Goal: Task Accomplishment & Management: Manage account settings

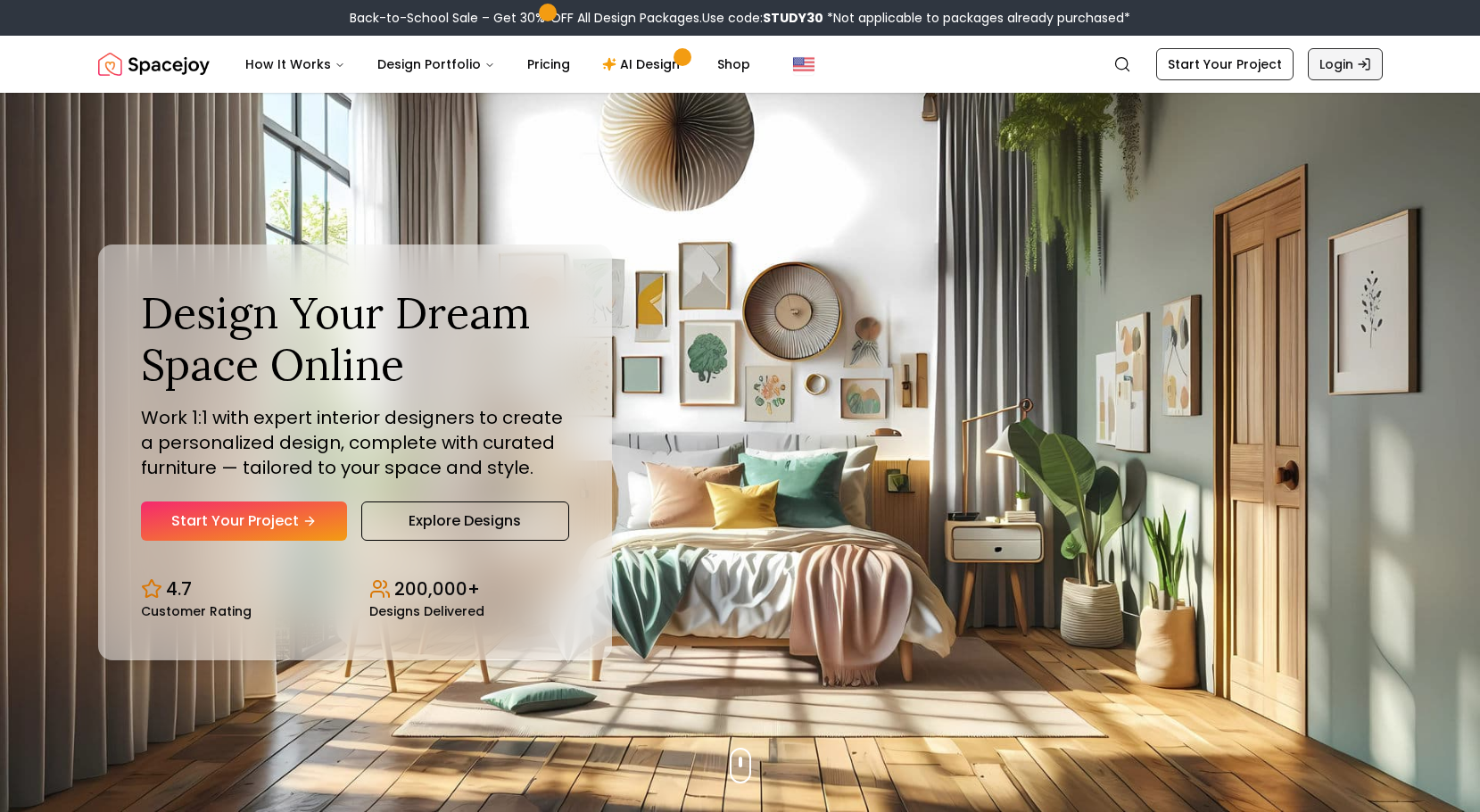
click at [1338, 65] on link "Login" at bounding box center [1346, 65] width 75 height 32
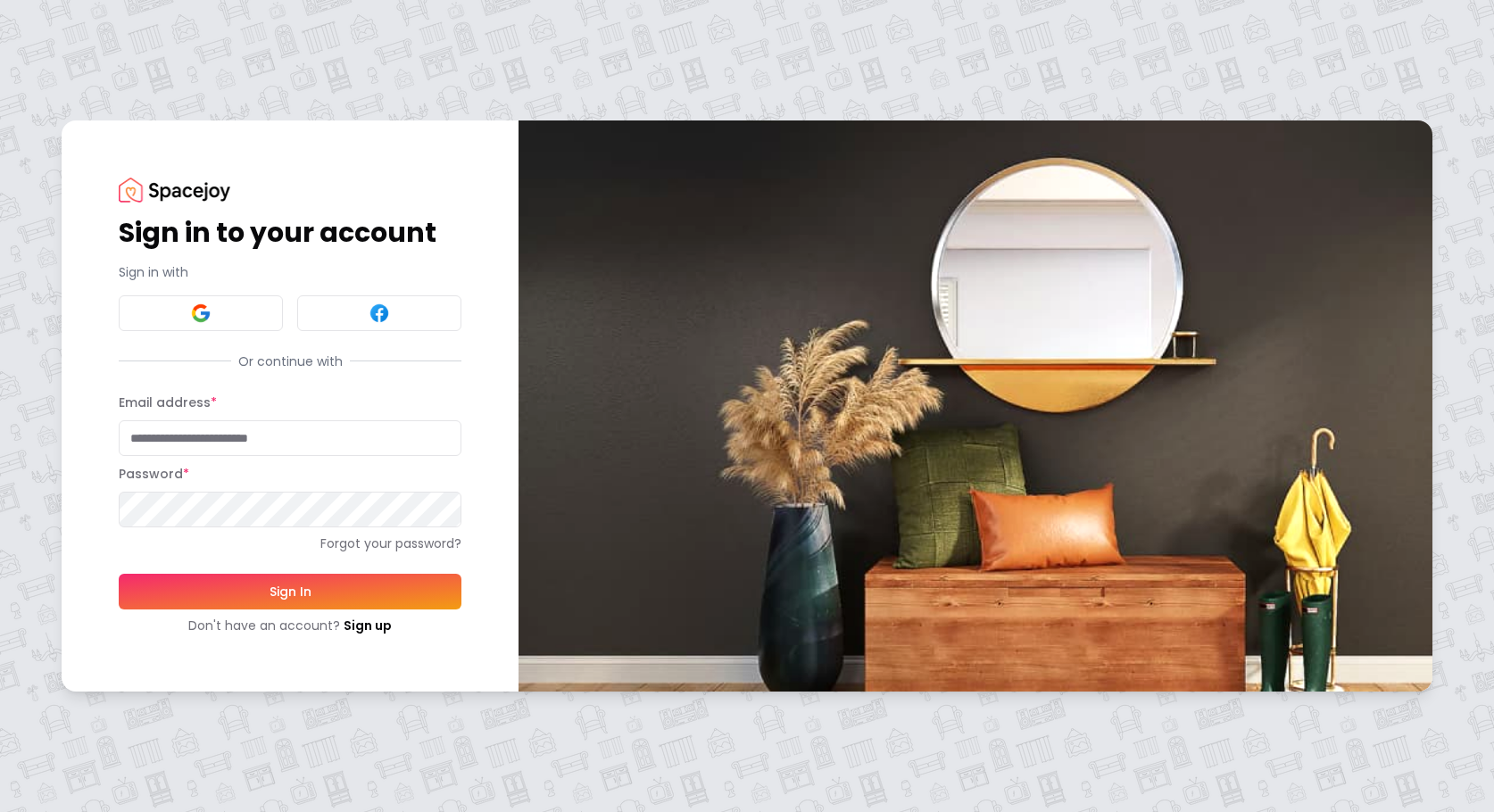
type input "**********"
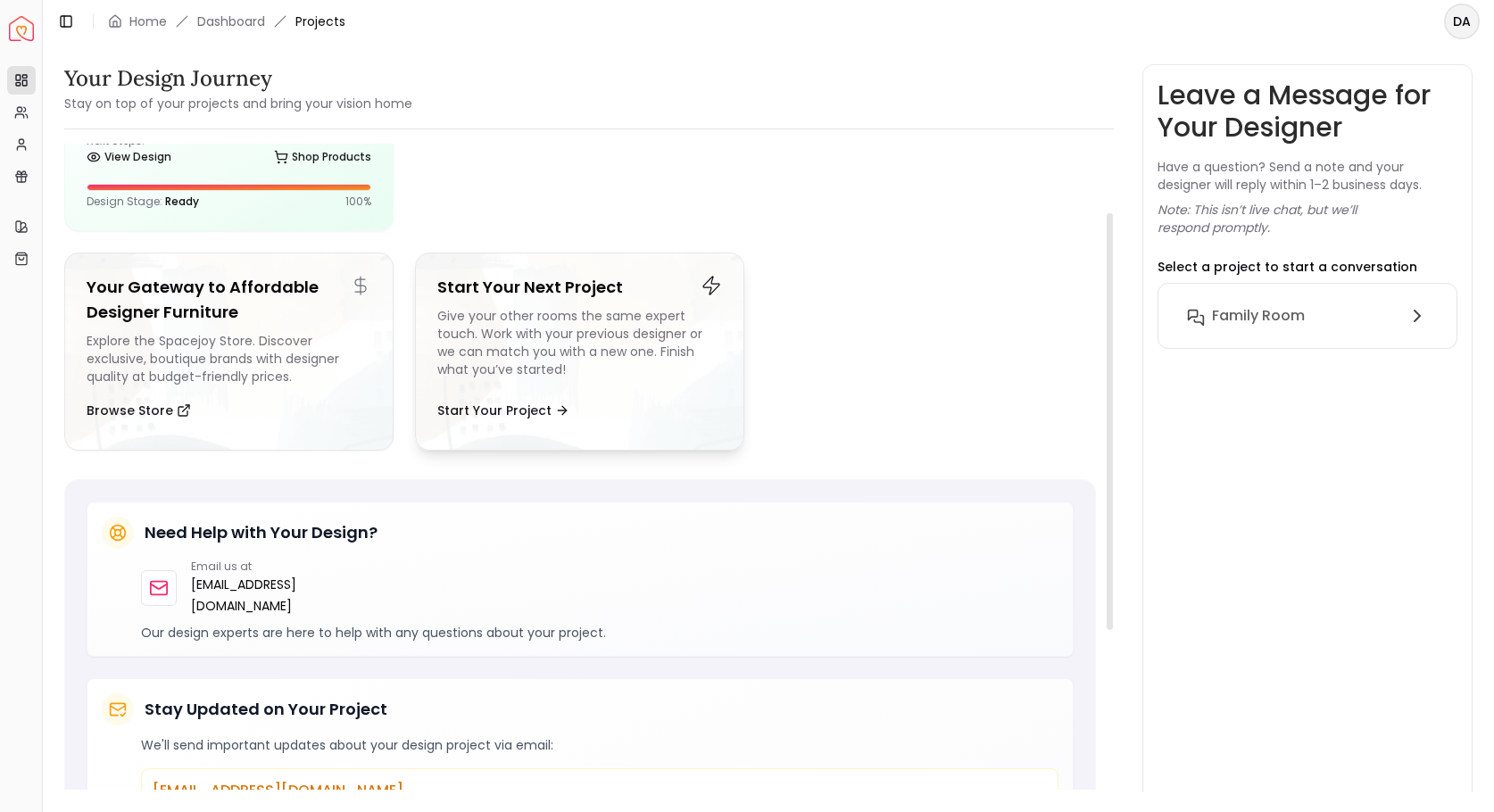
scroll to position [18, 0]
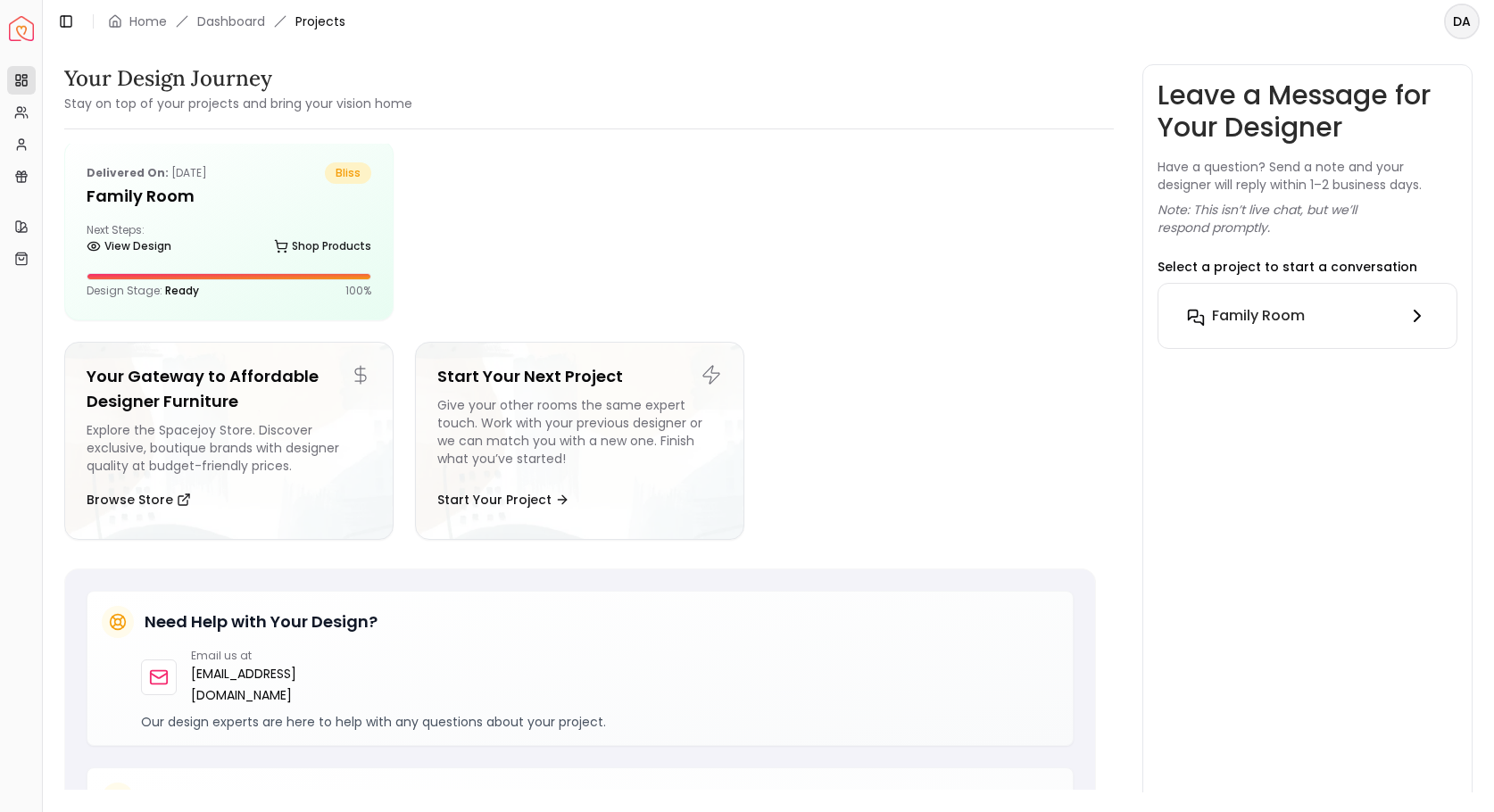
click at [1418, 315] on icon at bounding box center [1418, 315] width 22 height 22
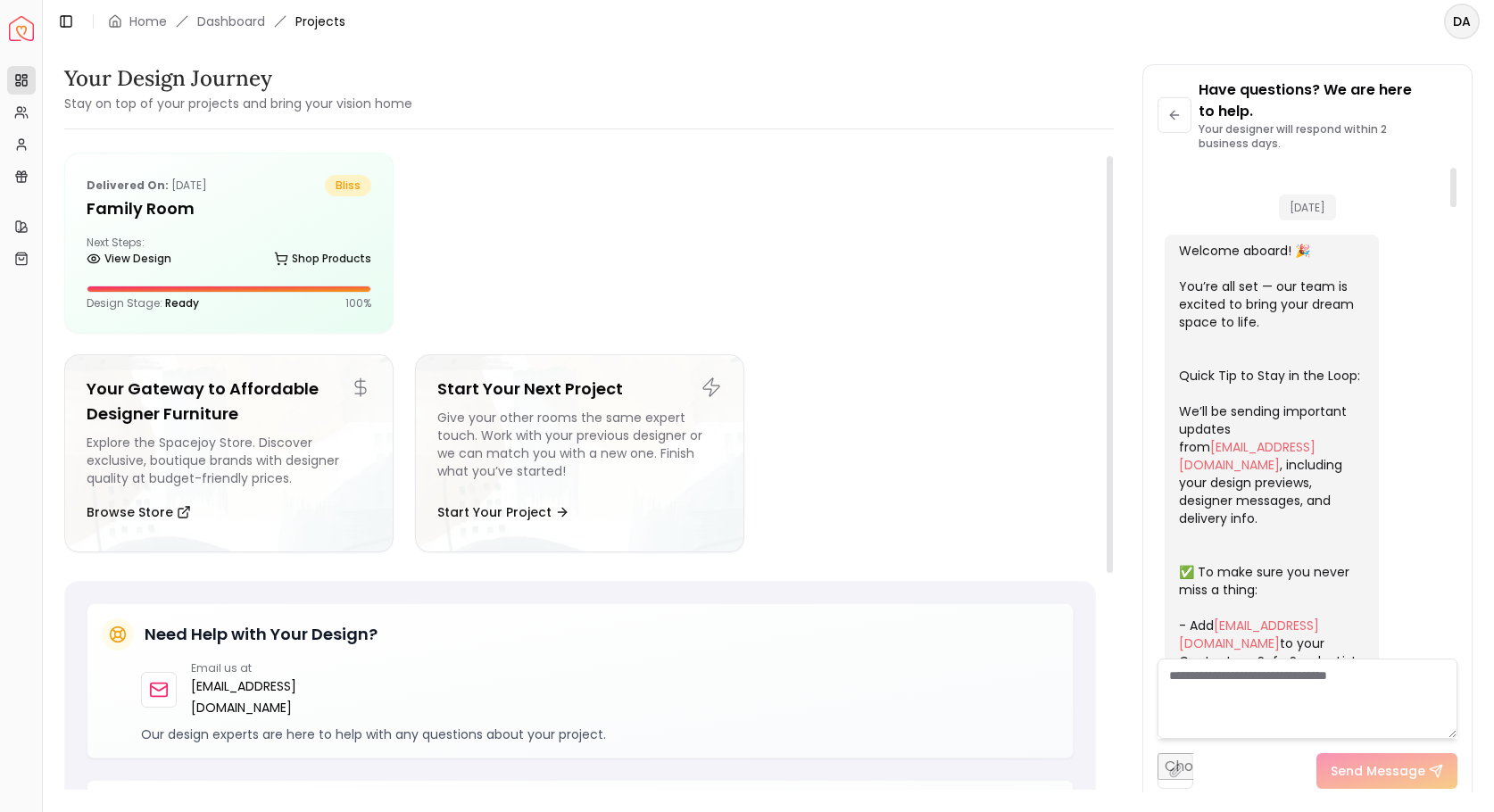
scroll to position [0, 0]
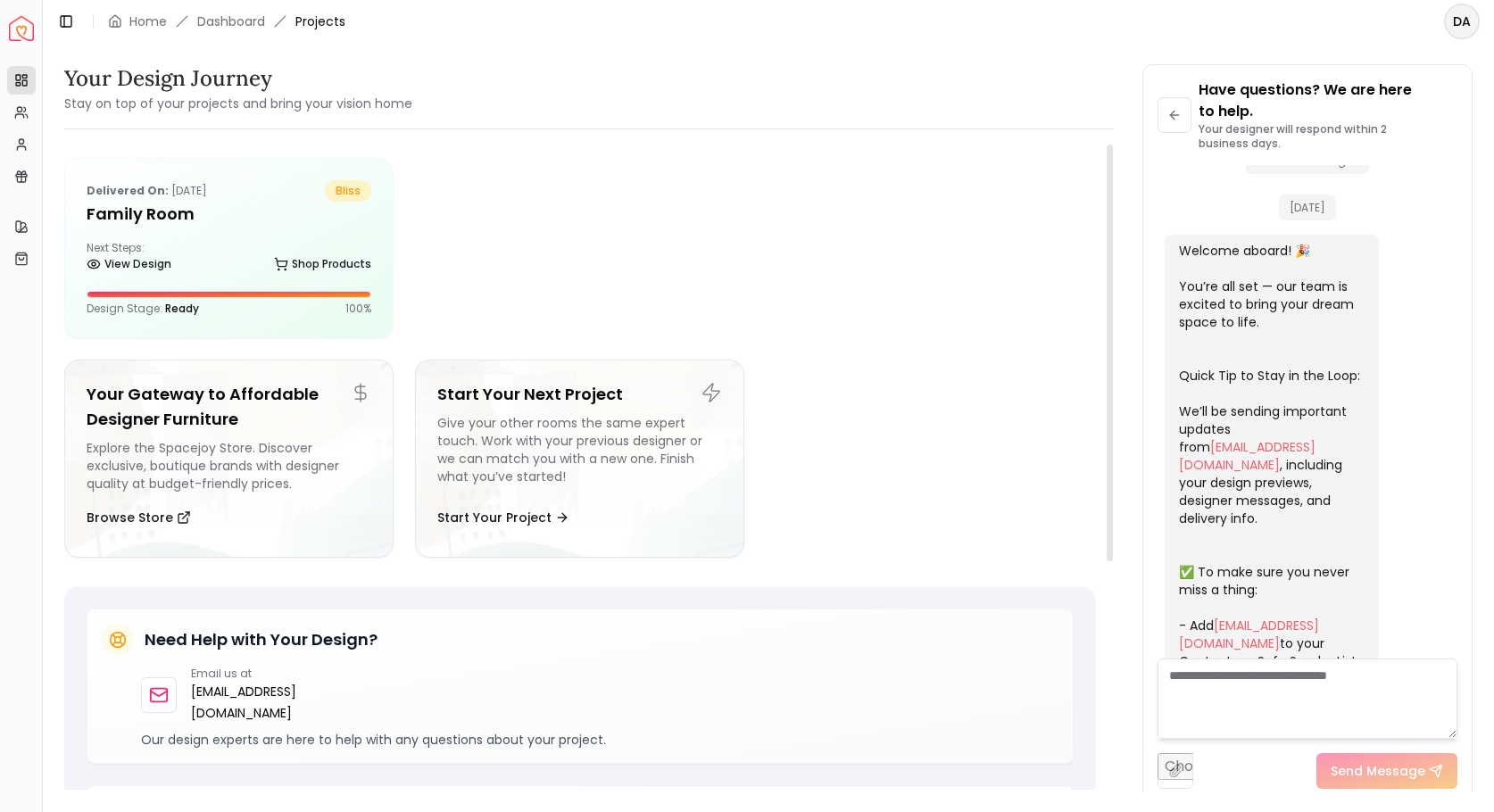
click at [781, 86] on div "Your Design Journey Stay on top of your projects and bring your vision home" at bounding box center [589, 90] width 1050 height 50
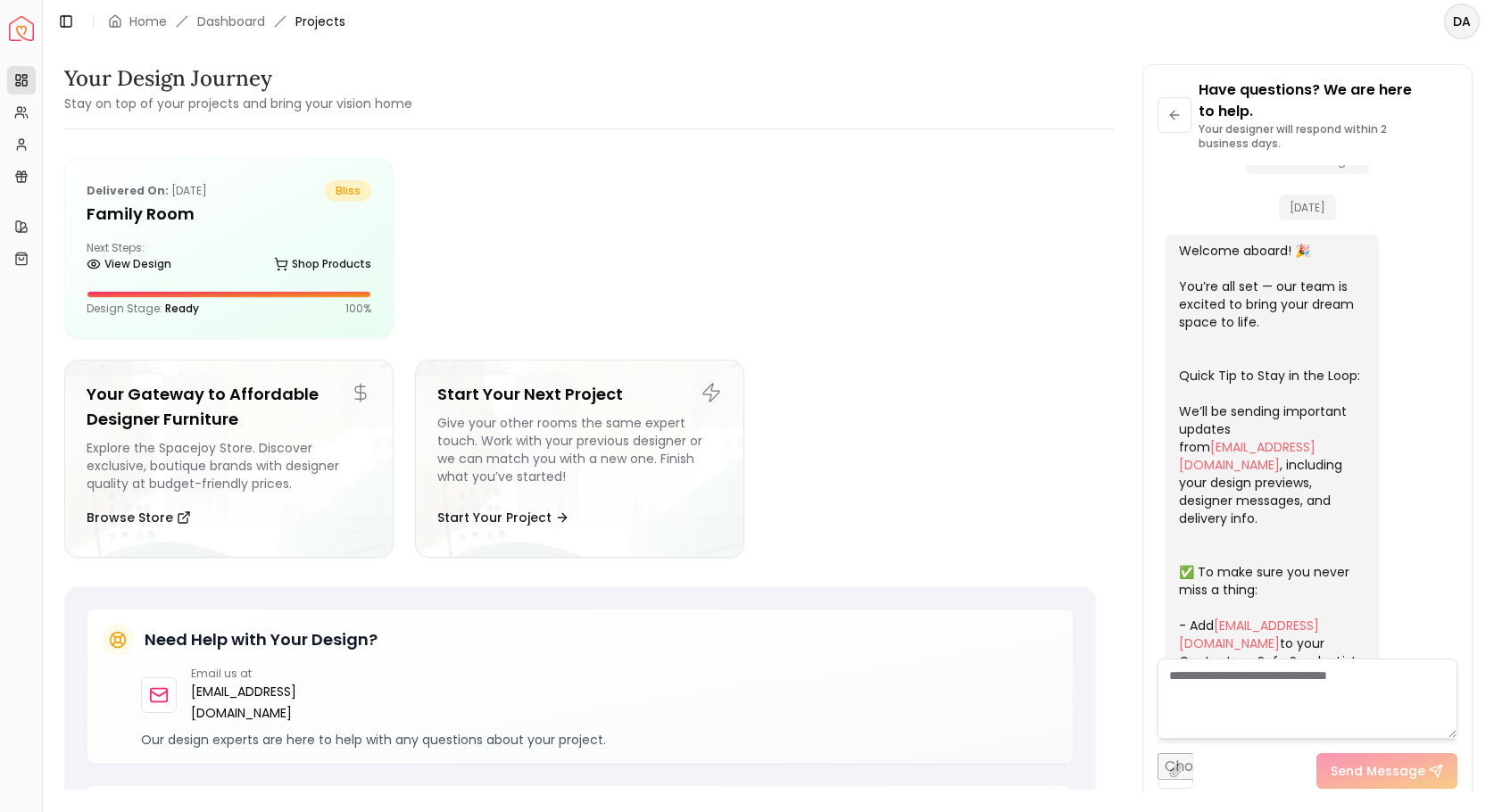
click at [794, 99] on div "Your Design Journey Stay on top of your projects and bring your vision home" at bounding box center [589, 90] width 1050 height 50
click at [1462, 17] on html "Spacejoy Dashboard Overview Projects My Referrals My Profile Gift Card Balance …" at bounding box center [747, 406] width 1494 height 812
click at [1337, 114] on div "Log out" at bounding box center [1379, 128] width 191 height 29
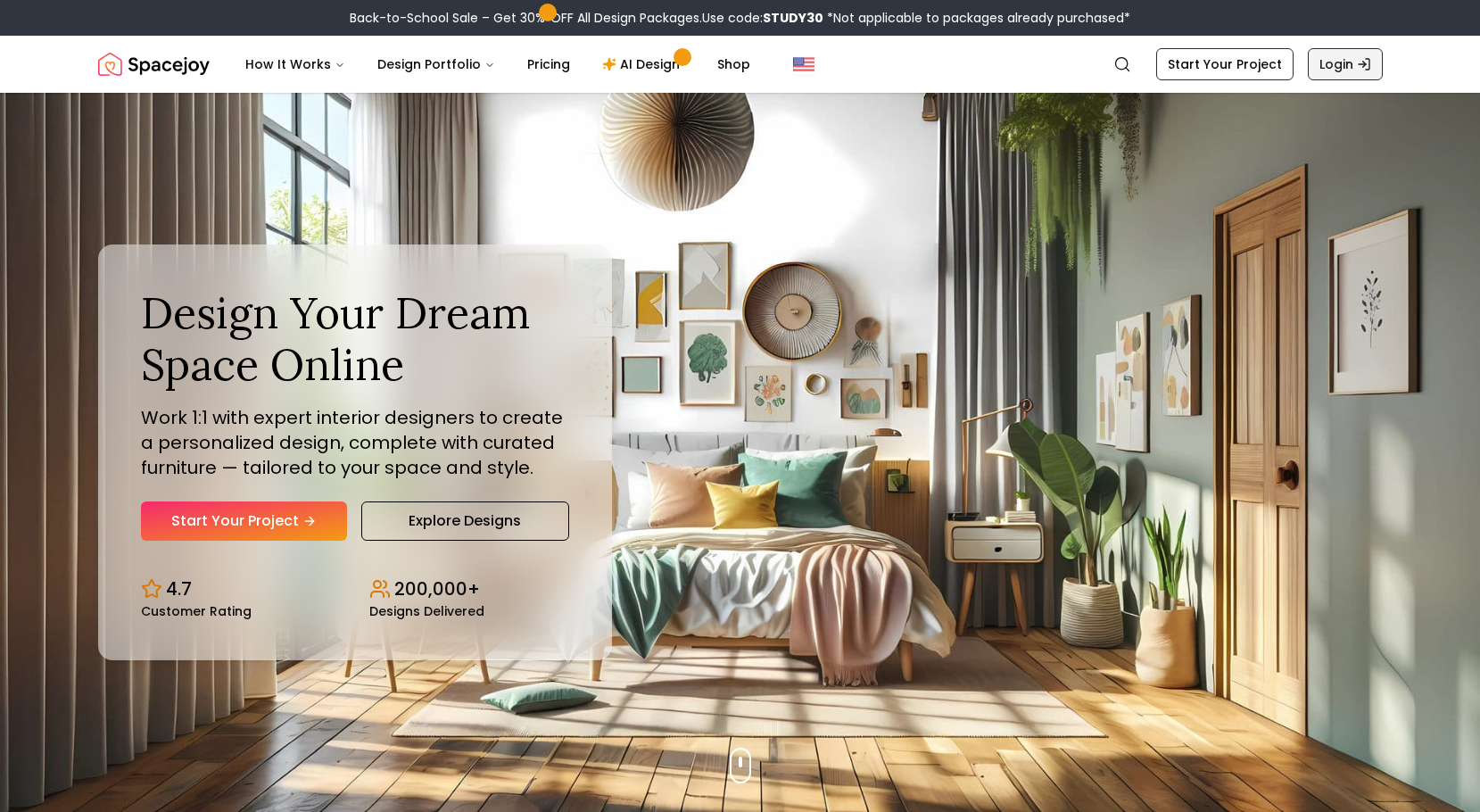
click at [1345, 68] on link "Login" at bounding box center [1346, 65] width 75 height 32
